Goal: Information Seeking & Learning: Learn about a topic

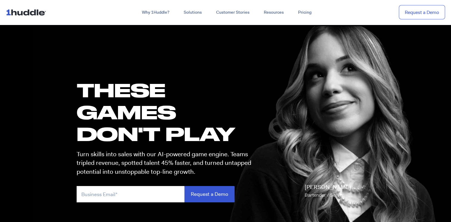
click at [22, 10] on img at bounding box center [27, 12] width 43 height 11
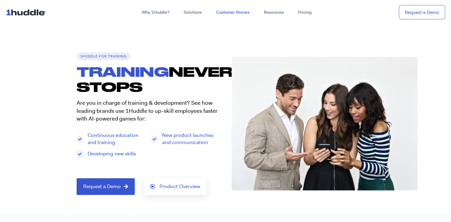
click at [246, 13] on link "Customer Stories" at bounding box center [233, 12] width 48 height 11
